Goal: Task Accomplishment & Management: Manage account settings

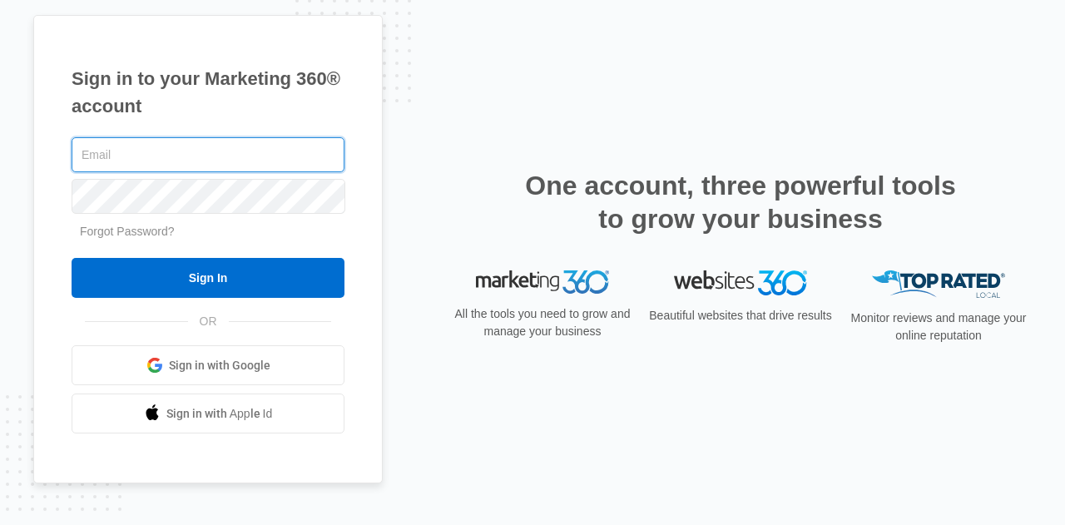
paste input "[EMAIL_ADDRESS][DOMAIN_NAME]"
type input "[EMAIL_ADDRESS][DOMAIN_NAME]"
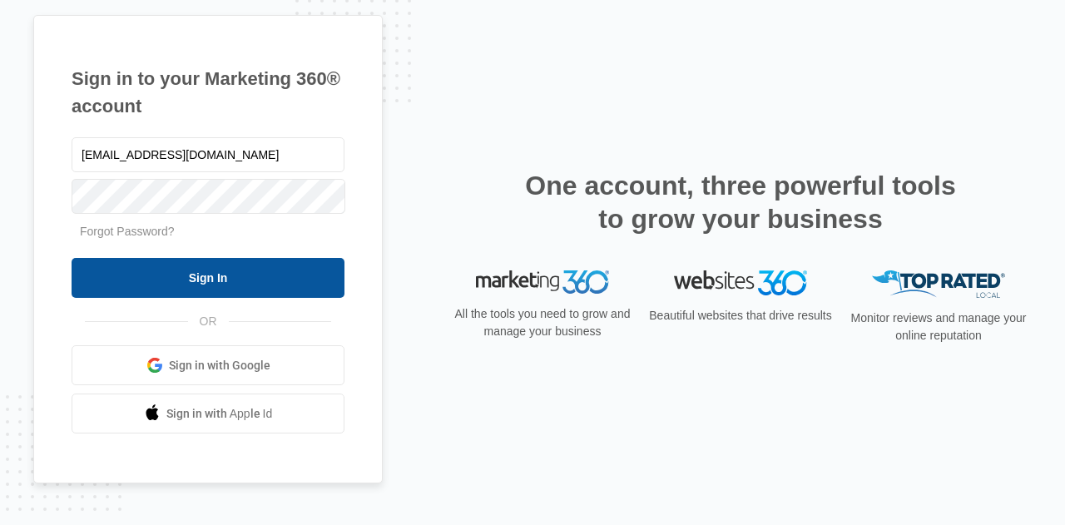
click at [181, 282] on input "Sign In" at bounding box center [208, 278] width 273 height 40
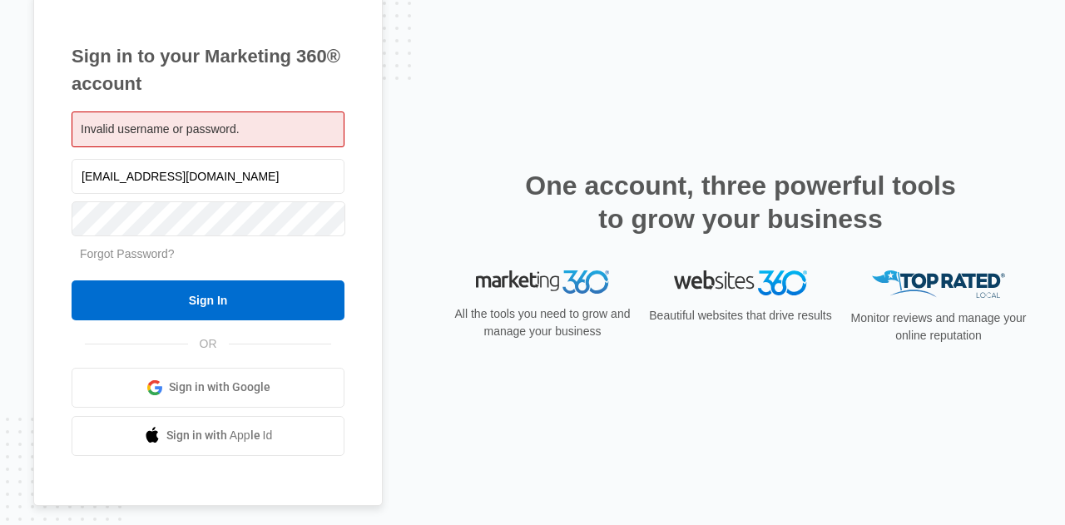
drag, startPoint x: 266, startPoint y: 118, endPoint x: 255, endPoint y: 119, distance: 10.8
click at [255, 119] on div "Invalid username or password." at bounding box center [208, 129] width 273 height 36
click at [230, 131] on span "Invalid username or password." at bounding box center [160, 128] width 159 height 13
click at [241, 132] on div "Invalid username or password." at bounding box center [208, 129] width 273 height 36
click at [206, 131] on span "Invalid username or password." at bounding box center [160, 128] width 159 height 13
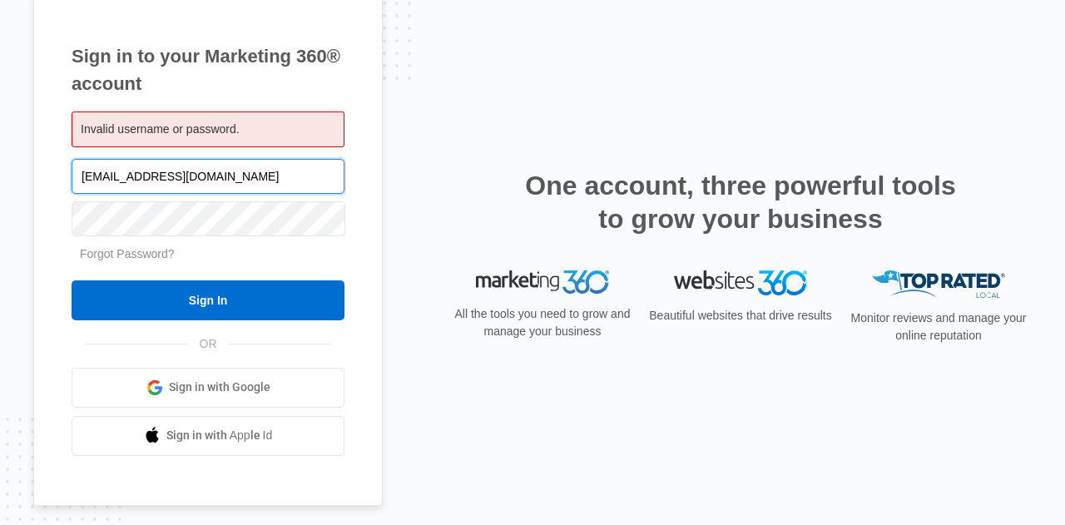
click at [266, 181] on input "tccontractorservice@yahoo.com" at bounding box center [208, 176] width 273 height 35
drag, startPoint x: 266, startPoint y: 181, endPoint x: 12, endPoint y: 175, distance: 254.6
click at [12, 175] on div "Sign in to your Marketing 360® account Invalid username or password. tccontract…" at bounding box center [532, 262] width 1065 height 525
paste input "serviceac@yahoo.com"
click at [220, 182] on input "[EMAIL_ADDRESS][DOMAIN_NAME]" at bounding box center [208, 176] width 273 height 35
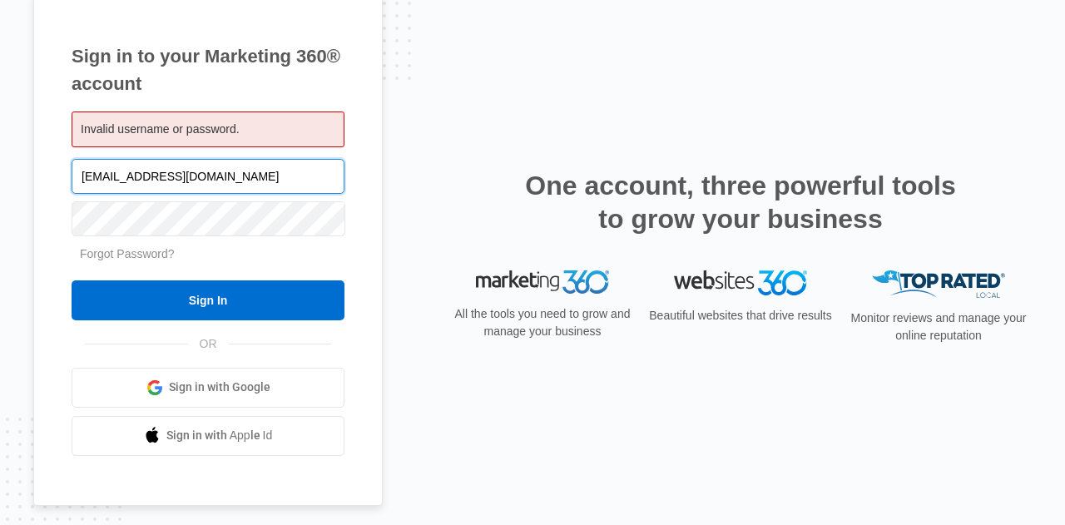
type input "[EMAIL_ADDRESS][DOMAIN_NAME]"
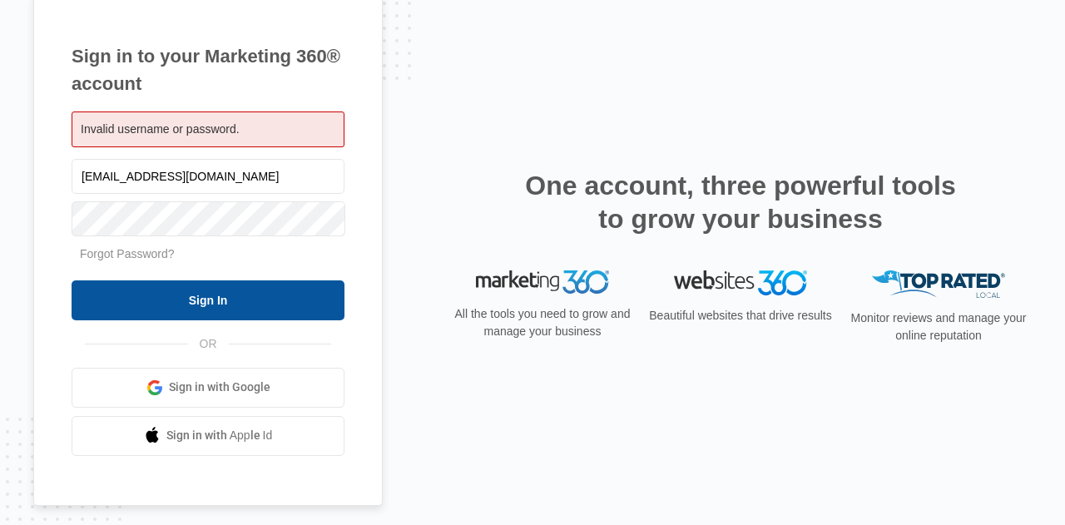
click at [263, 284] on input "Sign In" at bounding box center [208, 300] width 273 height 40
